Goal: Navigation & Orientation: Find specific page/section

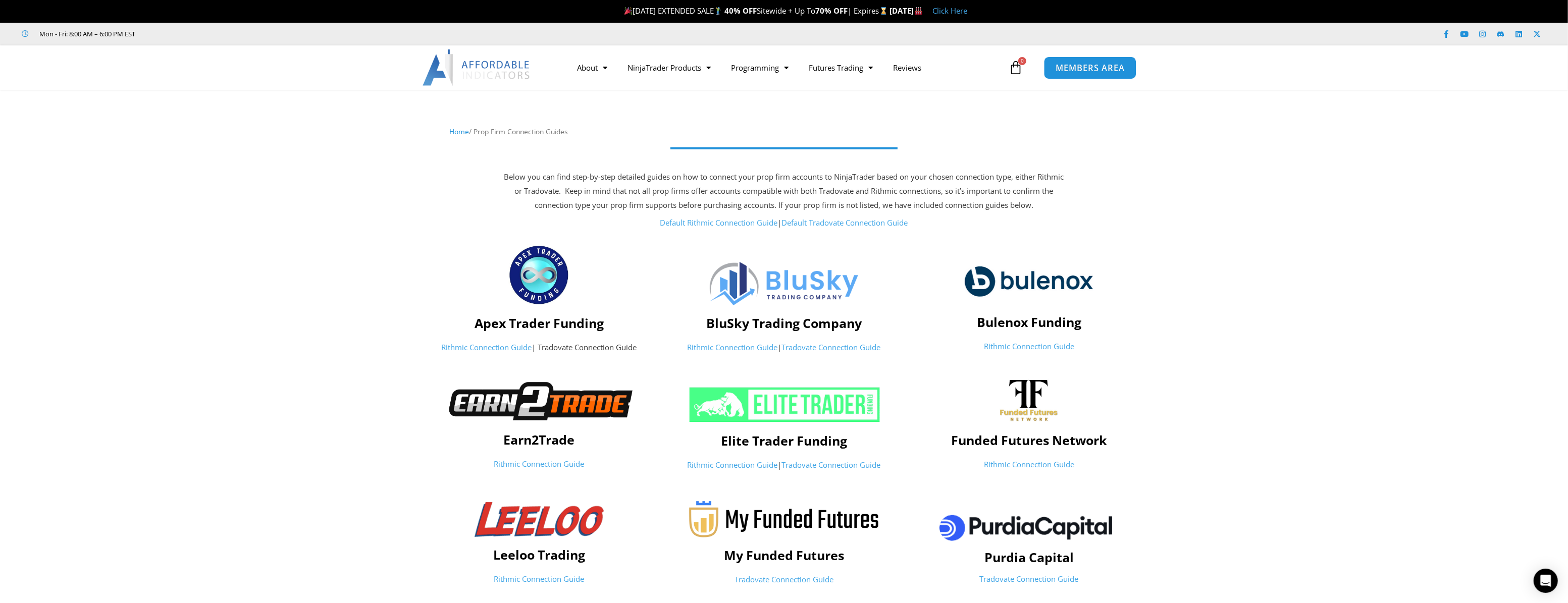
click at [1069, 69] on span "MEMBERS AREA" at bounding box center [1090, 68] width 69 height 9
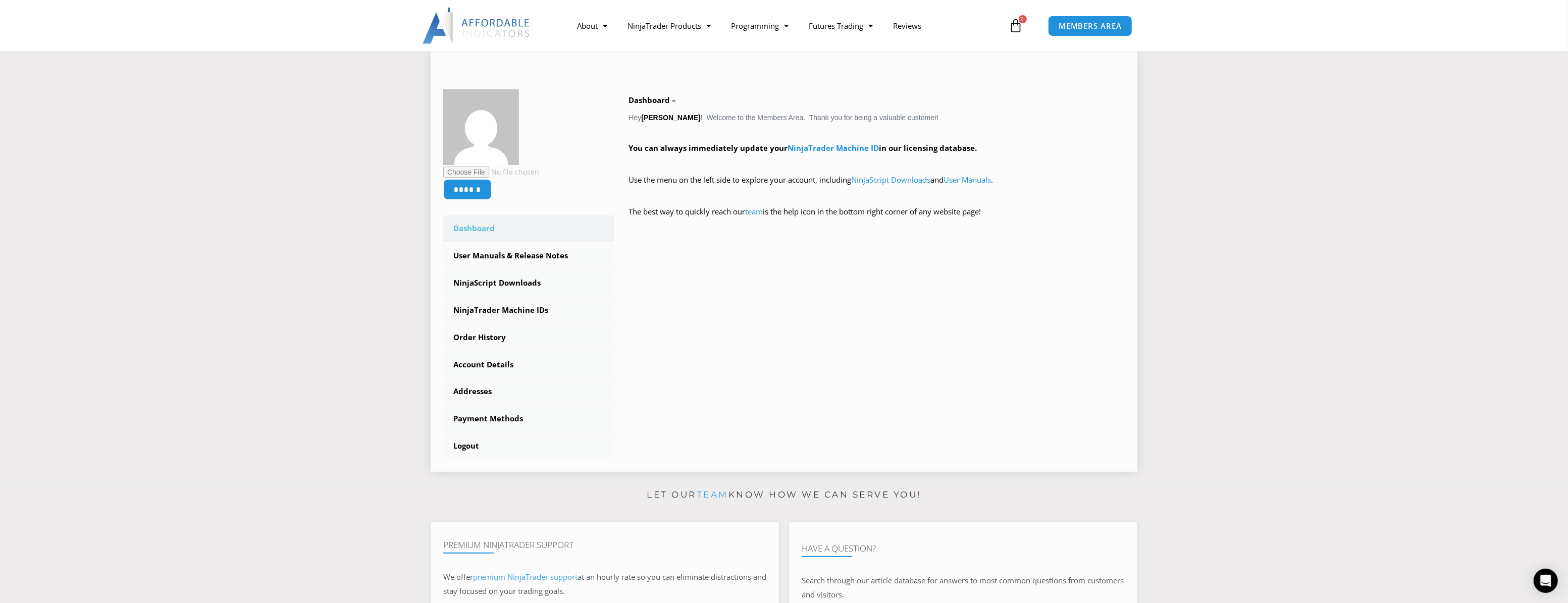
scroll to position [138, 0]
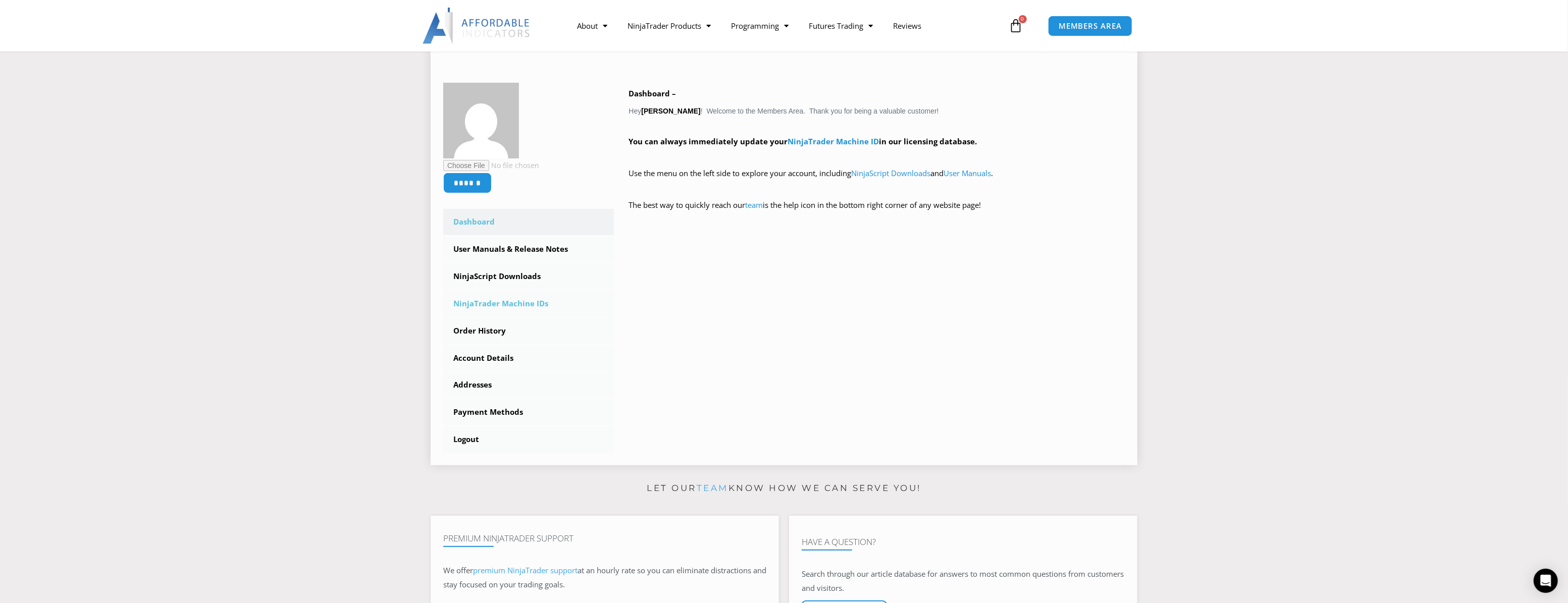
click at [497, 303] on link "NinjaTrader Machine IDs" at bounding box center [528, 304] width 170 height 26
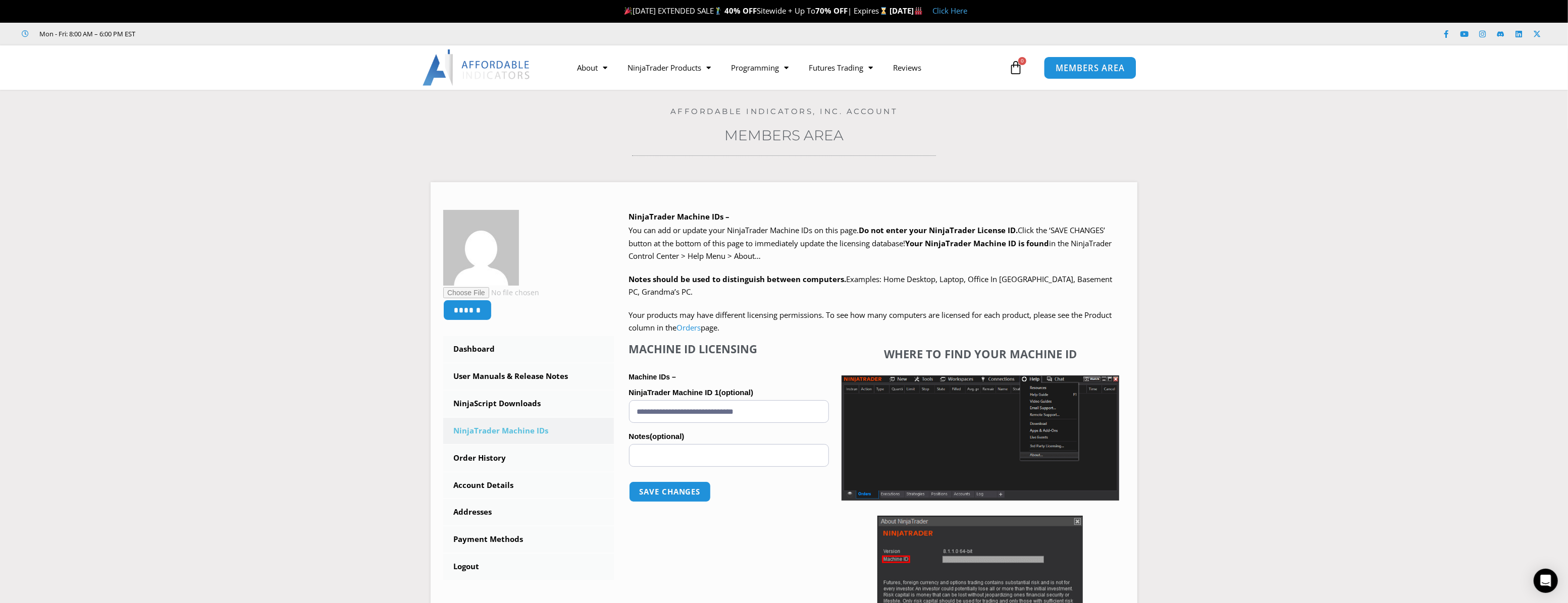
click at [1080, 71] on span "MEMBERS AREA" at bounding box center [1090, 68] width 69 height 9
click at [1082, 68] on span "MEMBERS AREA" at bounding box center [1090, 68] width 69 height 9
click at [583, 69] on link "About" at bounding box center [592, 68] width 51 height 23
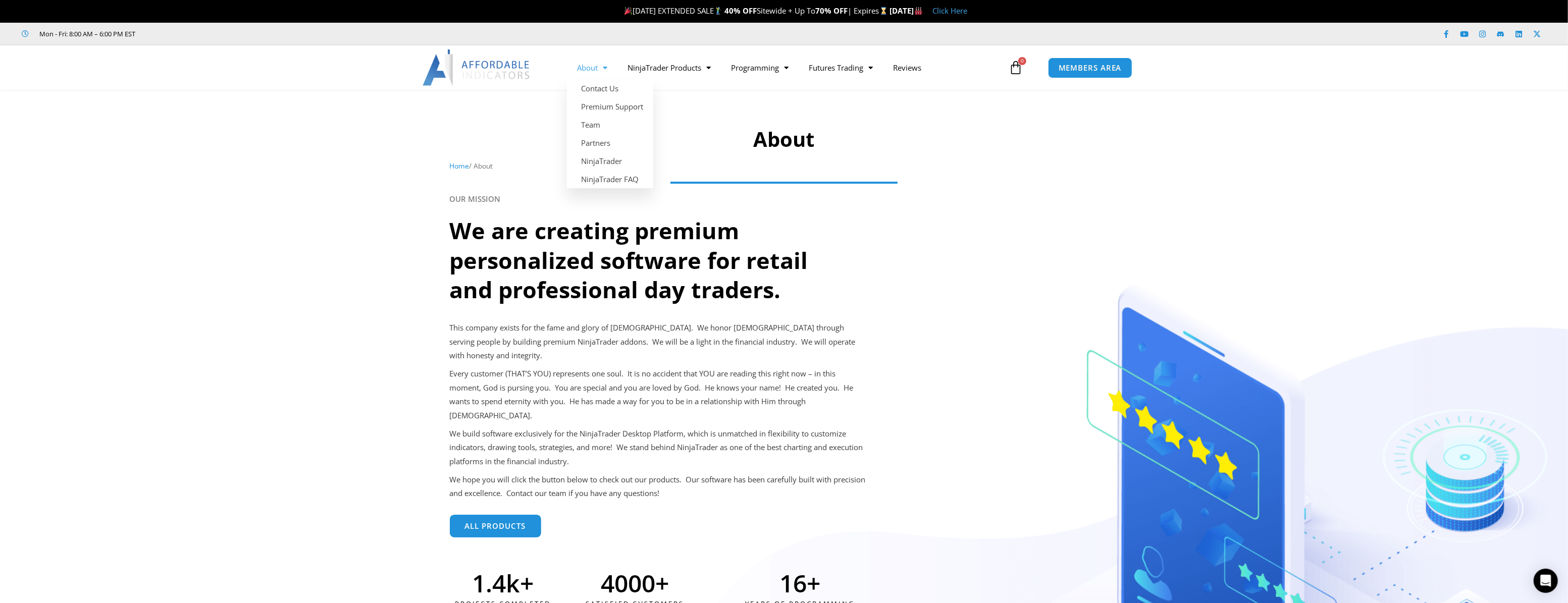
click at [605, 71] on span "Menu" at bounding box center [603, 68] width 10 height 18
click at [505, 64] on img at bounding box center [477, 68] width 108 height 37
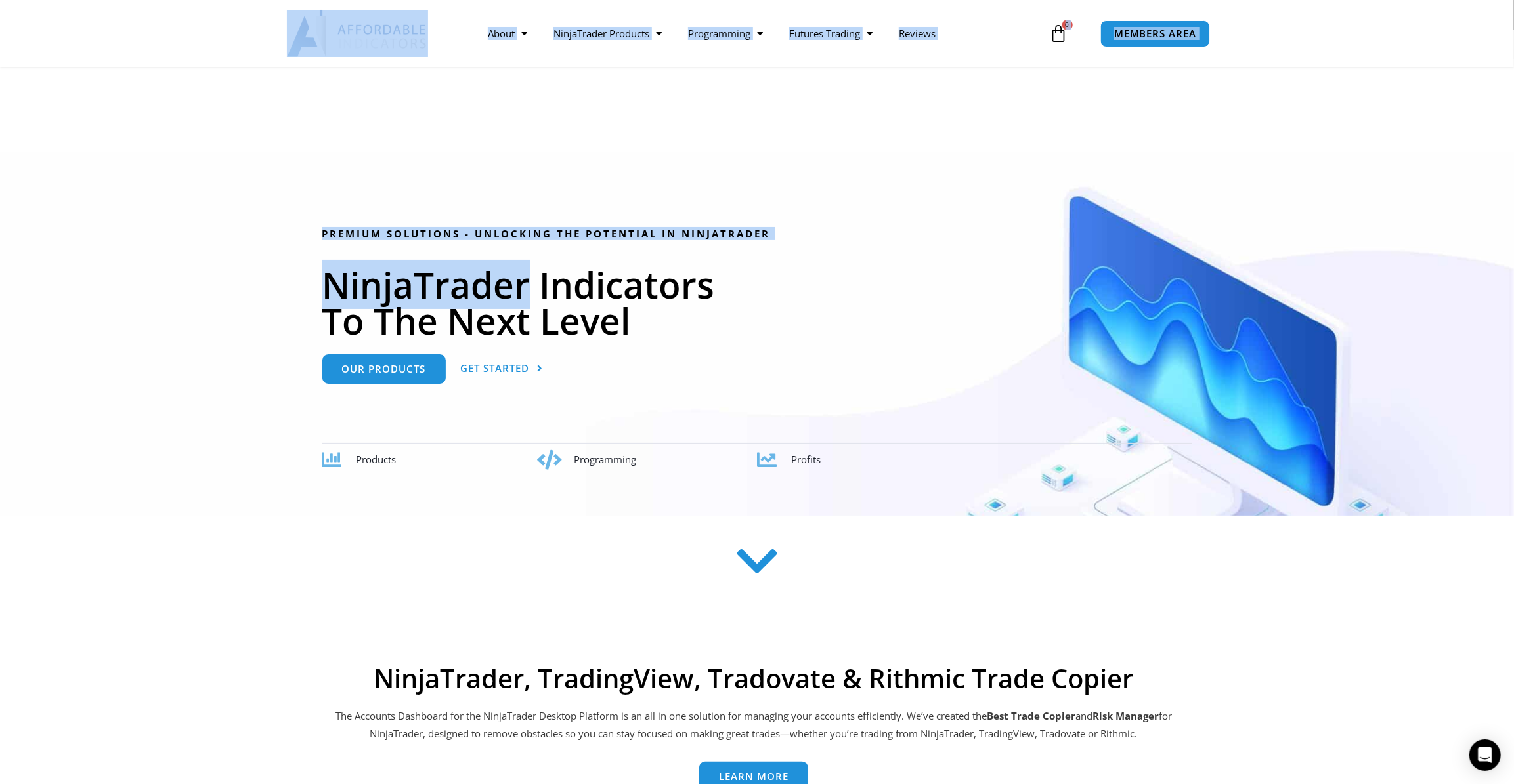
drag, startPoint x: 530, startPoint y: 91, endPoint x: 801, endPoint y: -6, distance: 287.8
